Goal: Task Accomplishment & Management: Manage account settings

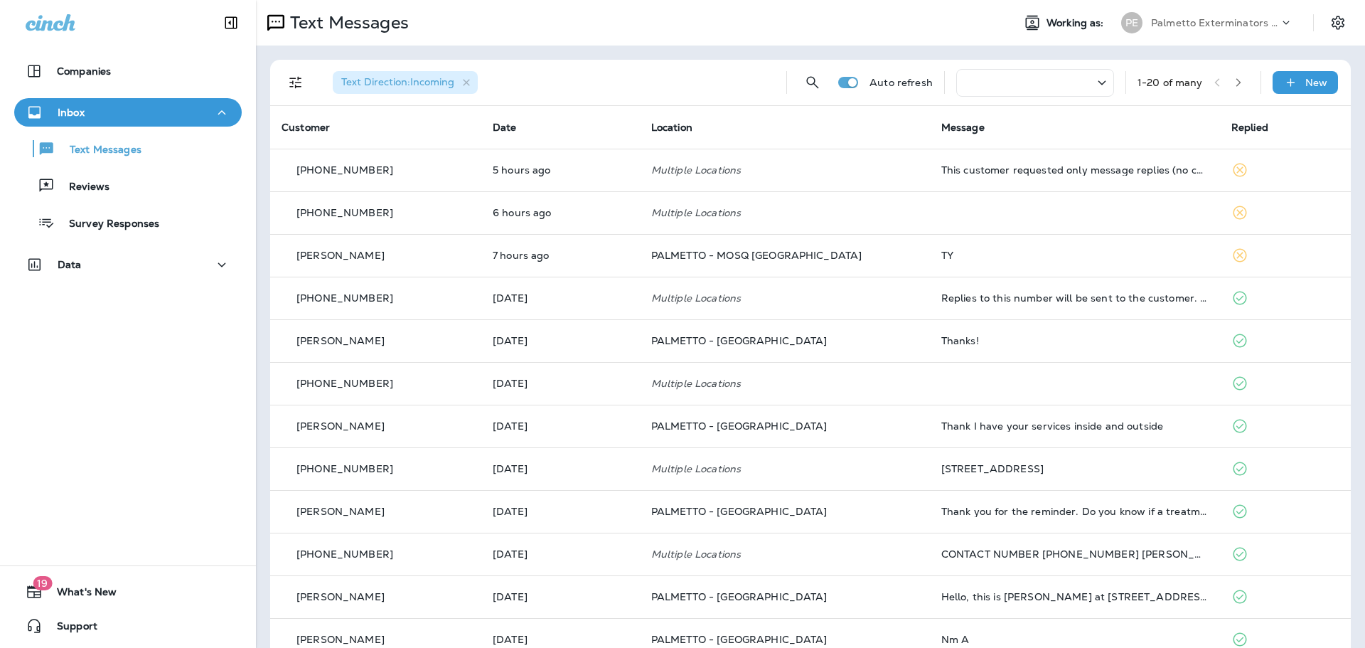
click at [993, 148] on th "Message" at bounding box center [1075, 127] width 290 height 43
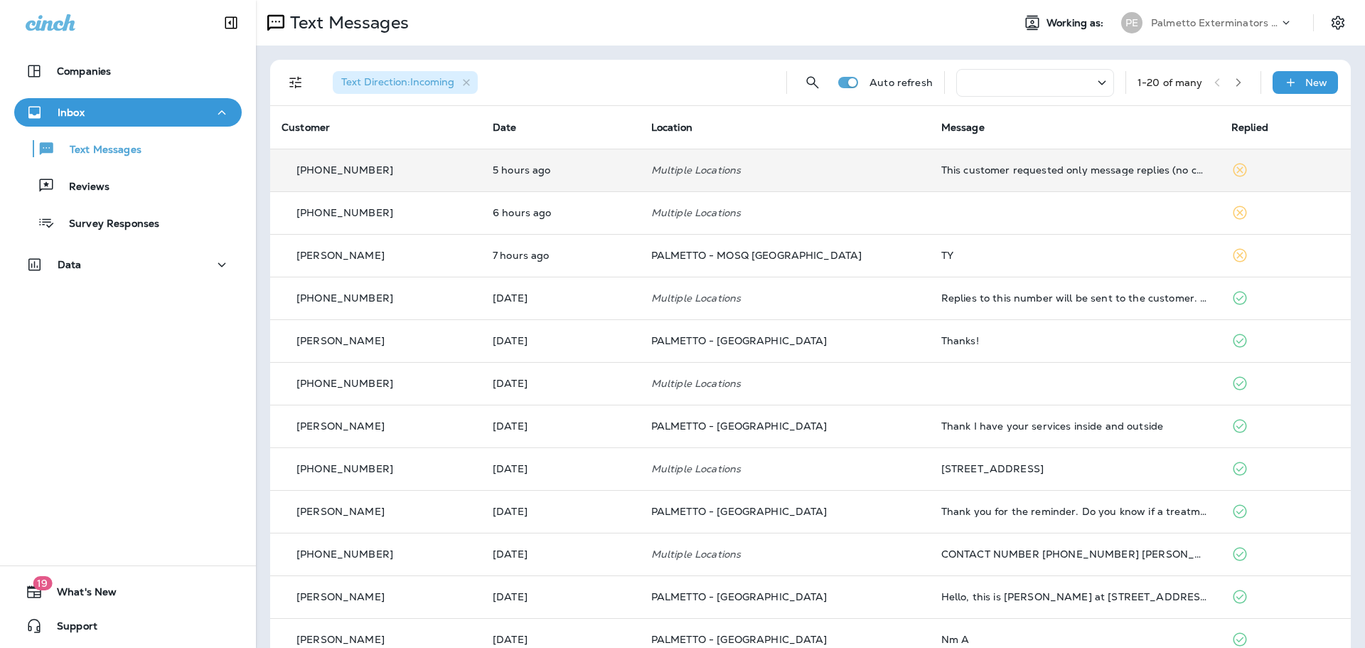
click at [990, 157] on td "This customer requested only message replies (no calls). Reply here or respond …" at bounding box center [1075, 170] width 290 height 43
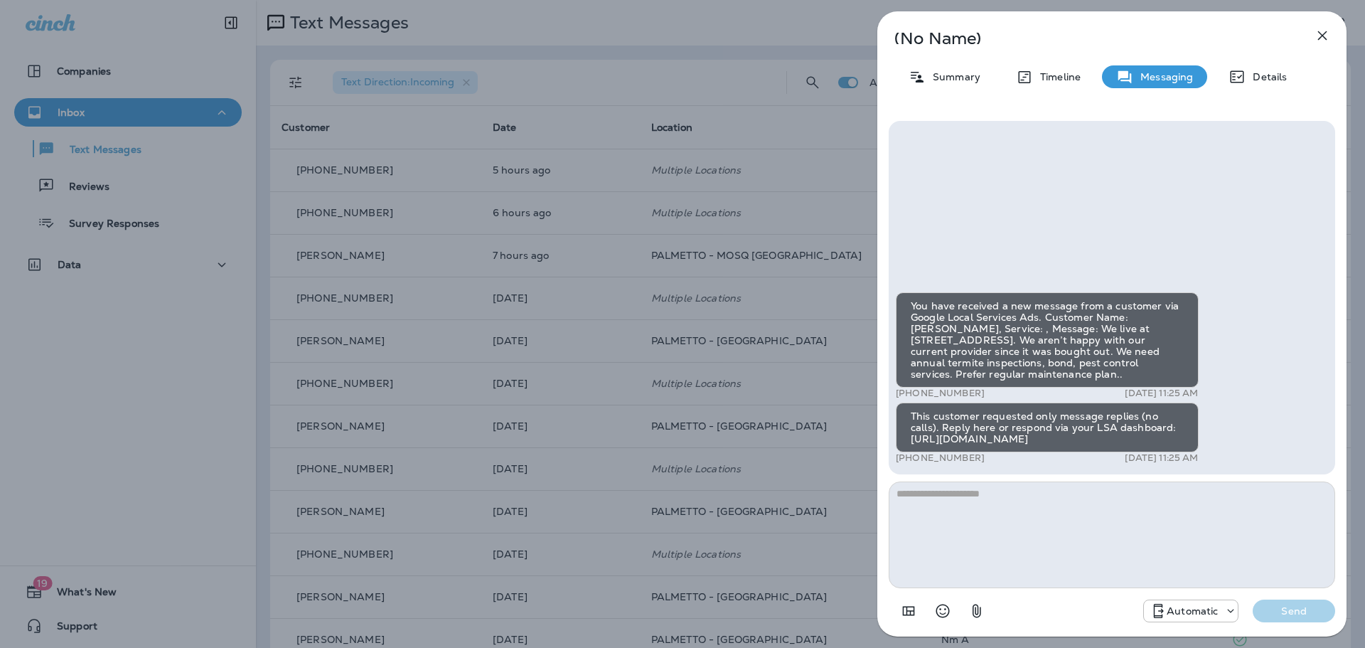
click at [1322, 33] on icon "button" at bounding box center [1322, 35] width 17 height 17
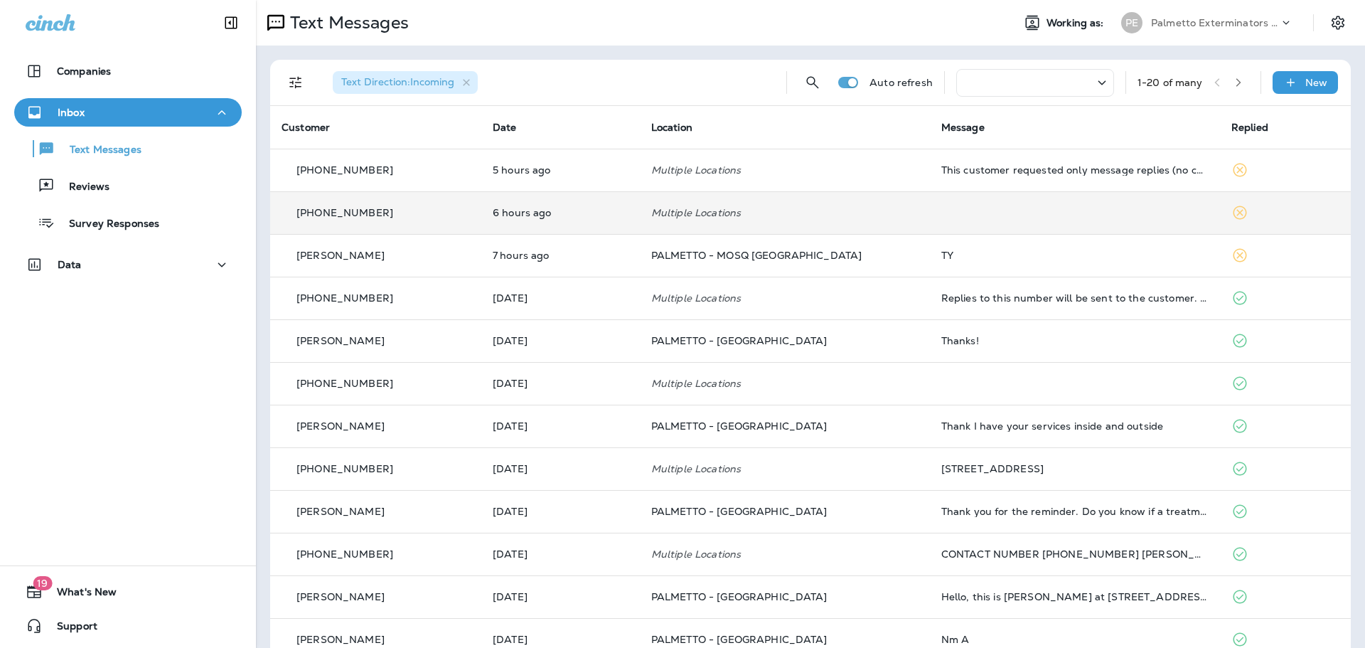
click at [979, 215] on td at bounding box center [1075, 212] width 290 height 43
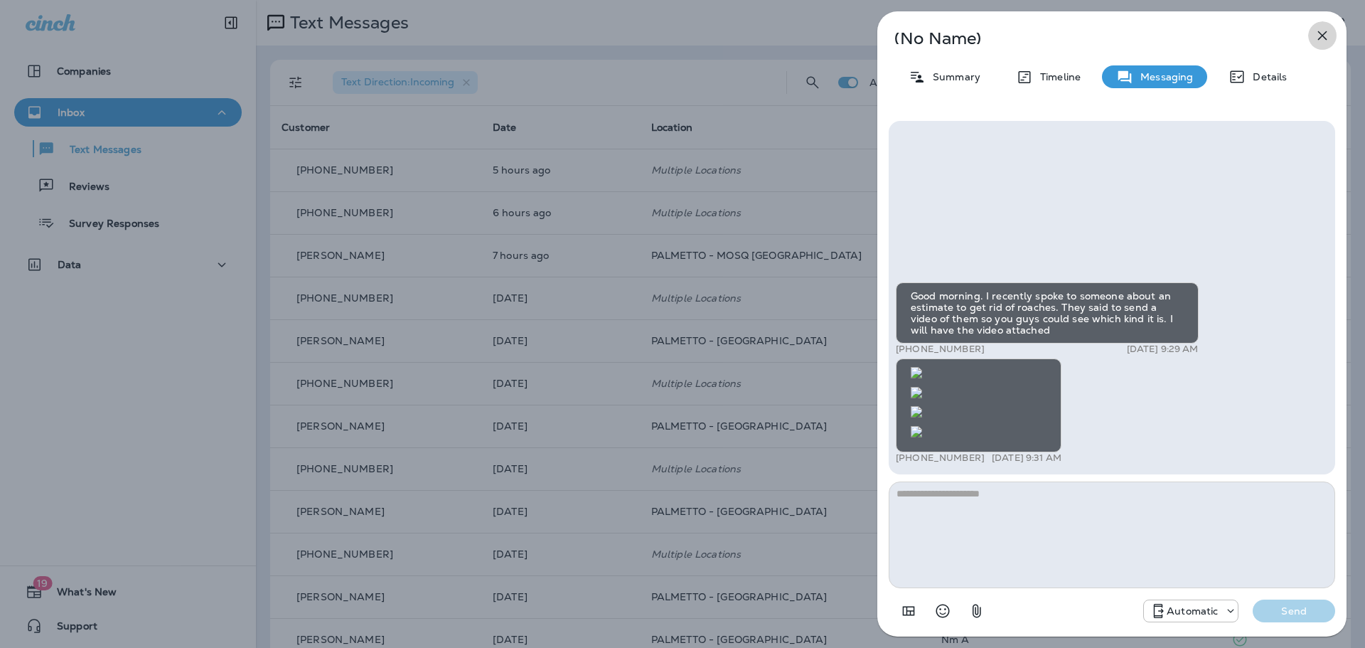
click at [1317, 39] on icon "button" at bounding box center [1322, 35] width 17 height 17
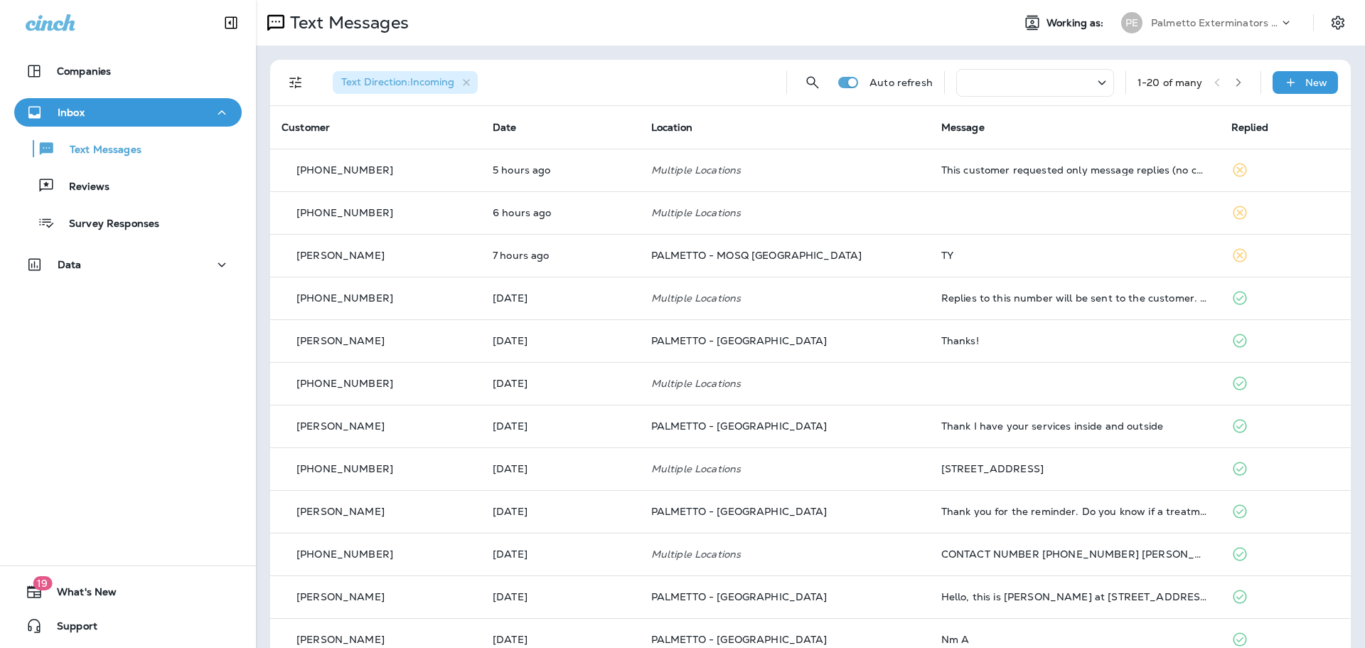
click at [1279, 26] on icon at bounding box center [1286, 23] width 14 height 14
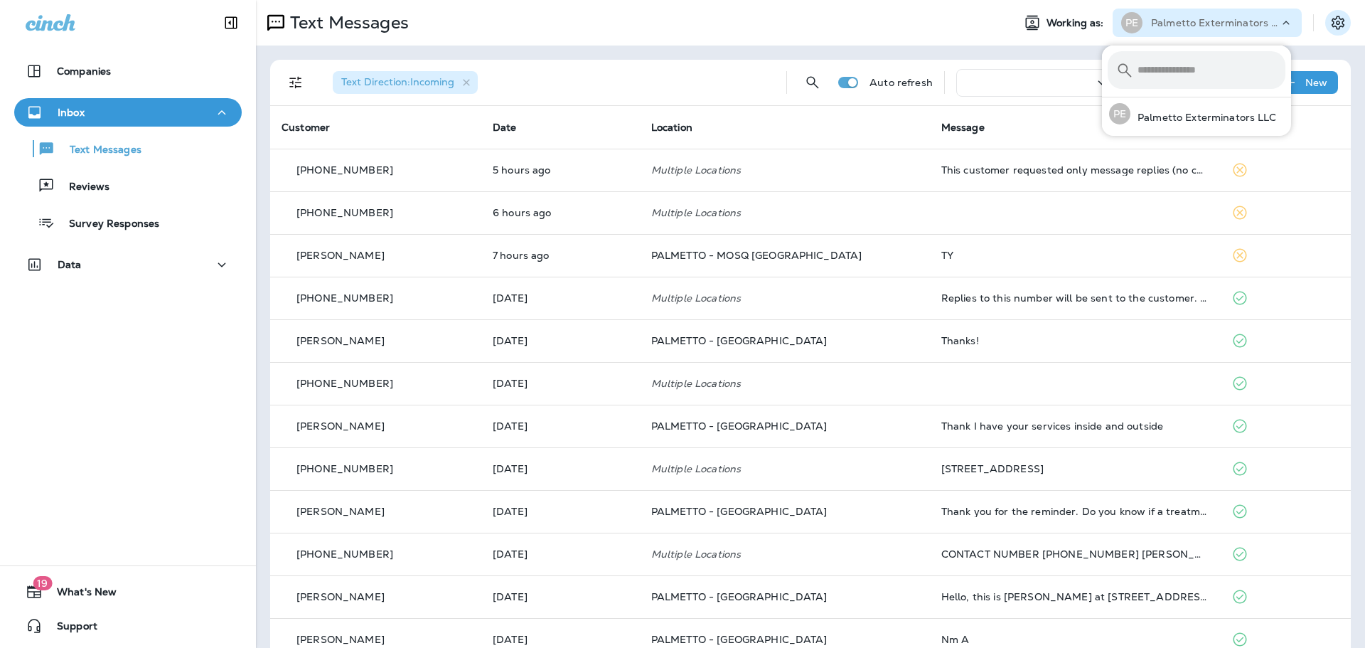
click at [1329, 22] on icon "Settings" at bounding box center [1337, 22] width 17 height 17
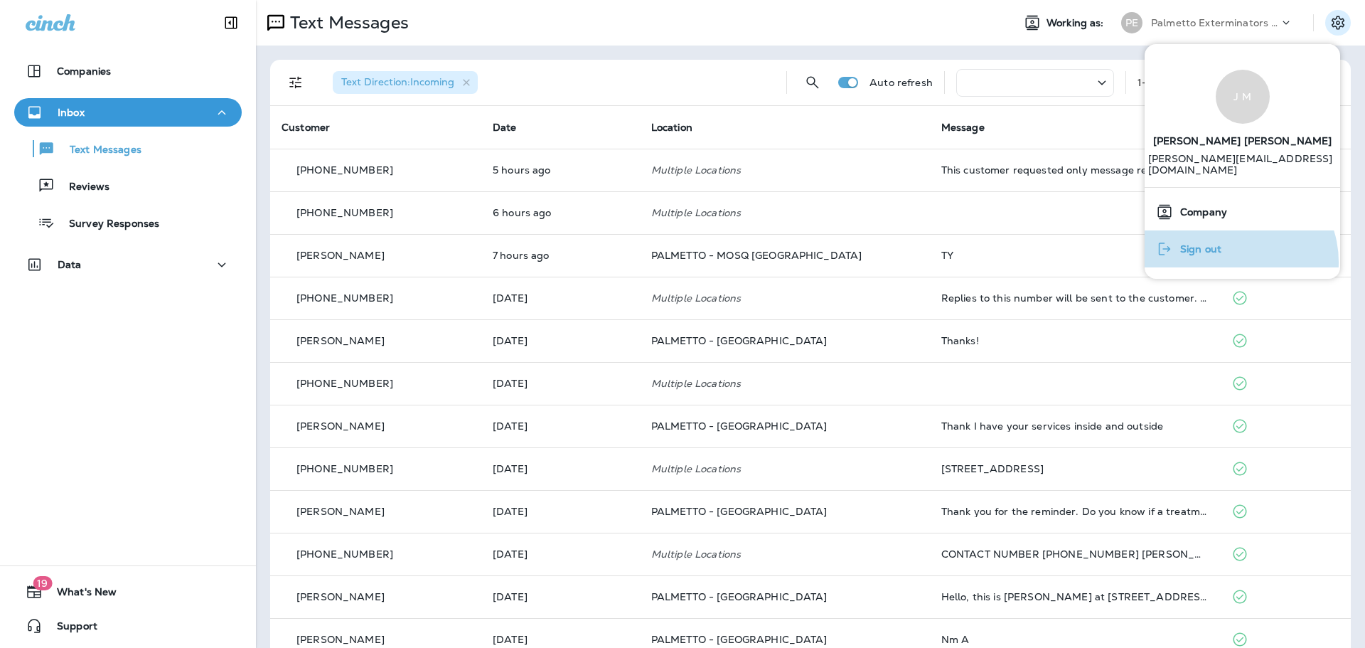
click at [1234, 251] on button "Sign out" at bounding box center [1242, 248] width 195 height 37
click at [1199, 243] on span "Sign out" at bounding box center [1197, 249] width 48 height 12
